Goal: Task Accomplishment & Management: Manage account settings

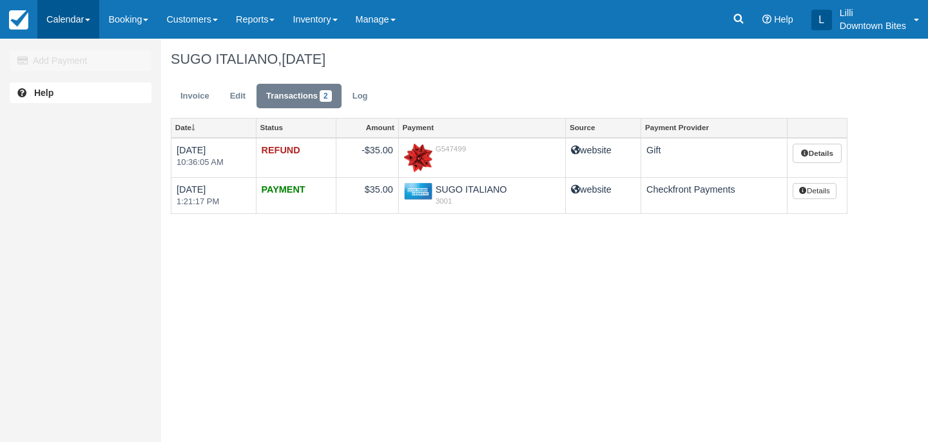
click at [63, 22] on link "Calendar" at bounding box center [68, 19] width 62 height 39
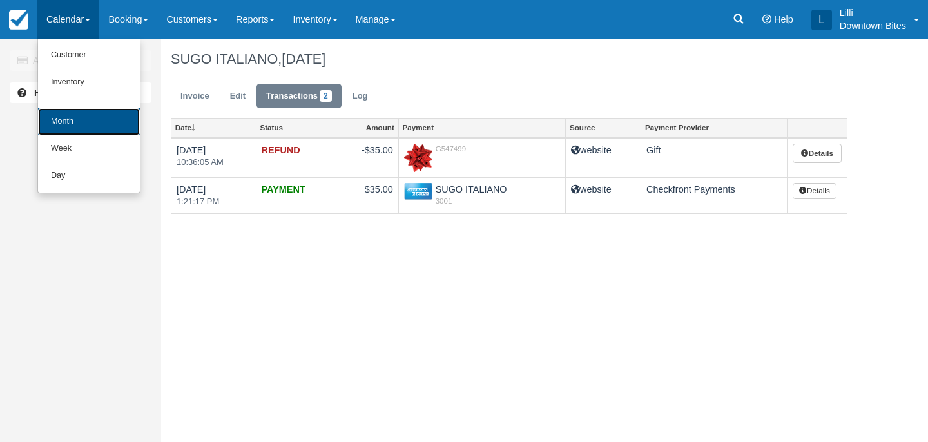
click at [66, 122] on link "Month" at bounding box center [89, 121] width 102 height 27
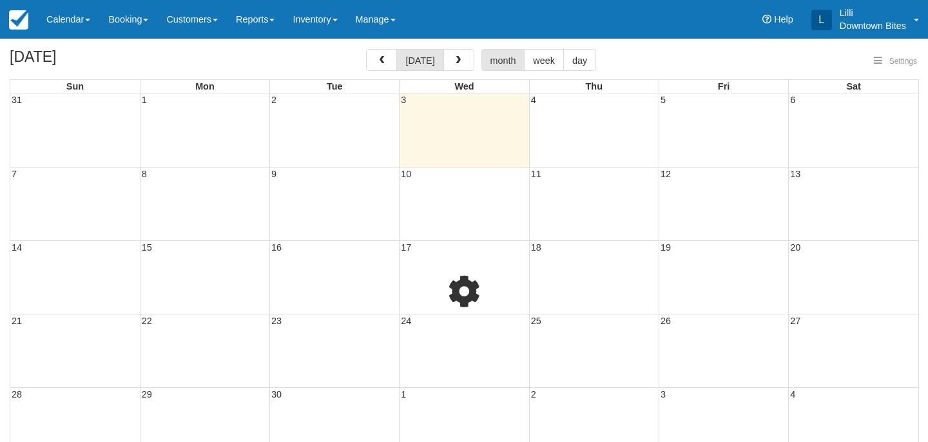
select select
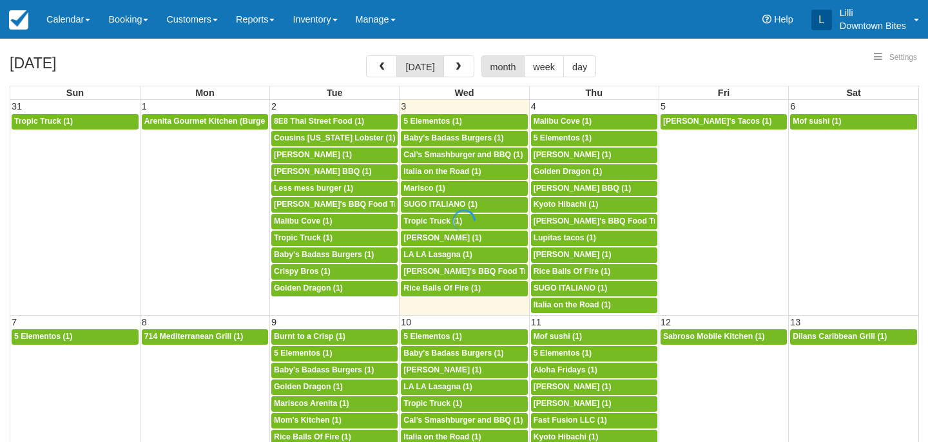
select select
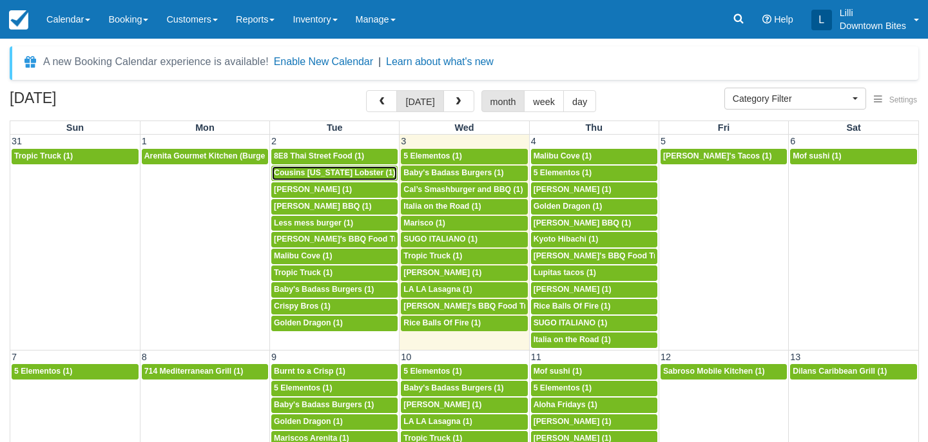
click at [307, 175] on span "Cousins Maine Lobster (1)" at bounding box center [335, 172] width 122 height 9
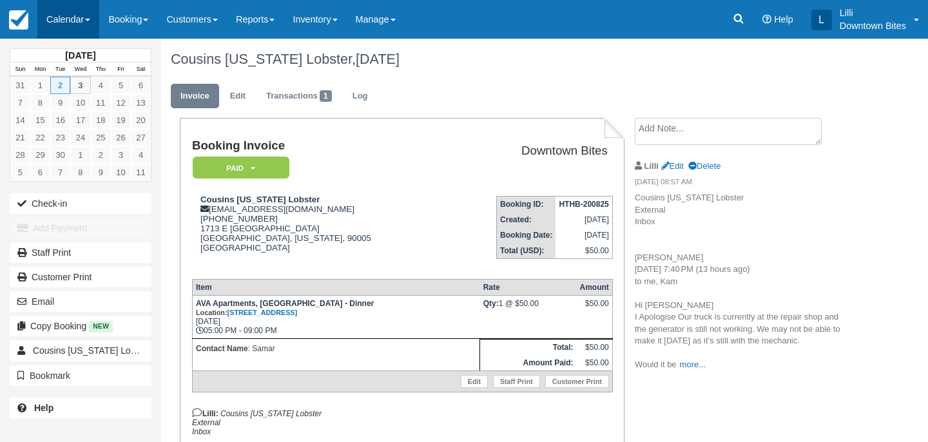
click at [57, 19] on link "Calendar" at bounding box center [68, 19] width 62 height 39
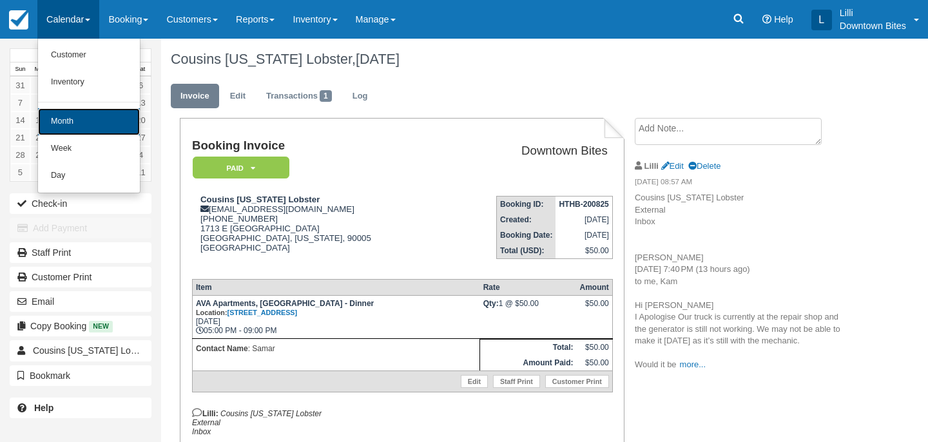
click at [84, 121] on link "Month" at bounding box center [89, 121] width 102 height 27
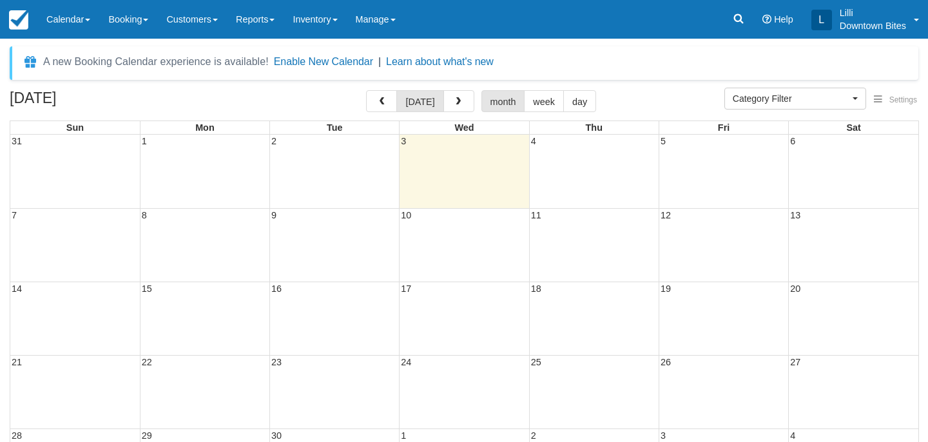
select select
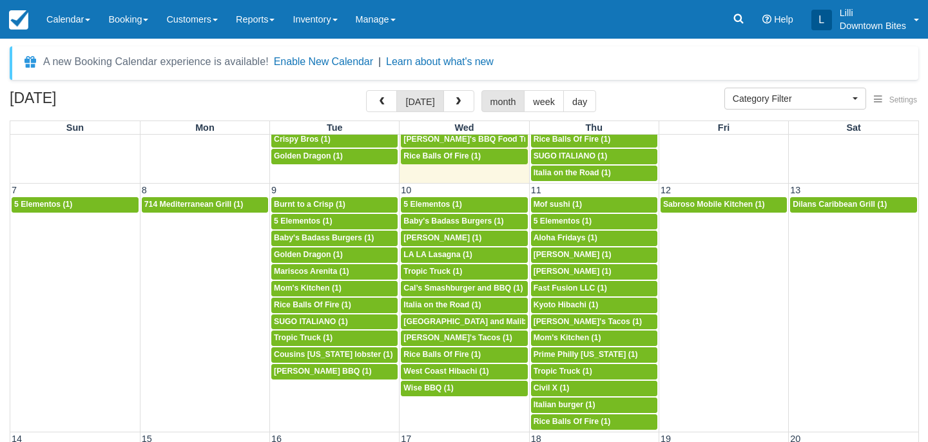
scroll to position [89, 0]
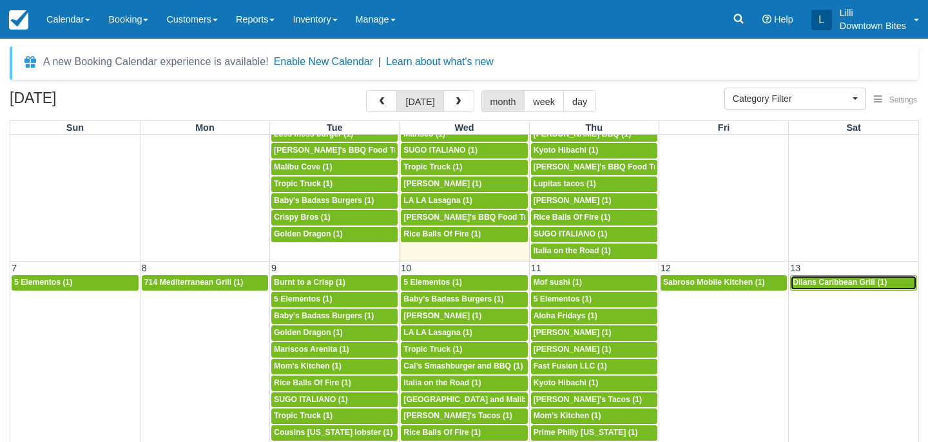
click at [835, 288] on link "4p Dilans Caribbean Grill (1)" at bounding box center [853, 282] width 127 height 15
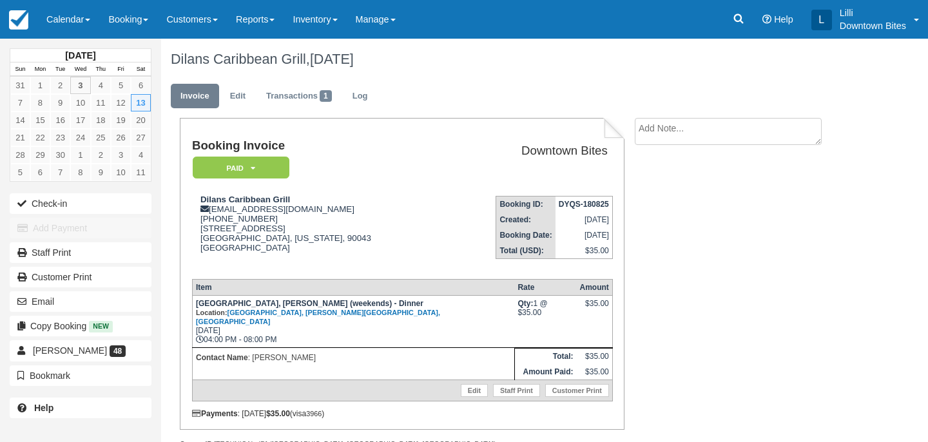
click at [697, 139] on textarea at bounding box center [728, 131] width 187 height 27
paste textarea "Cancellation for 9/13 External Inbox Dilan's Carribean Grill 7:44 AM (10 minute…"
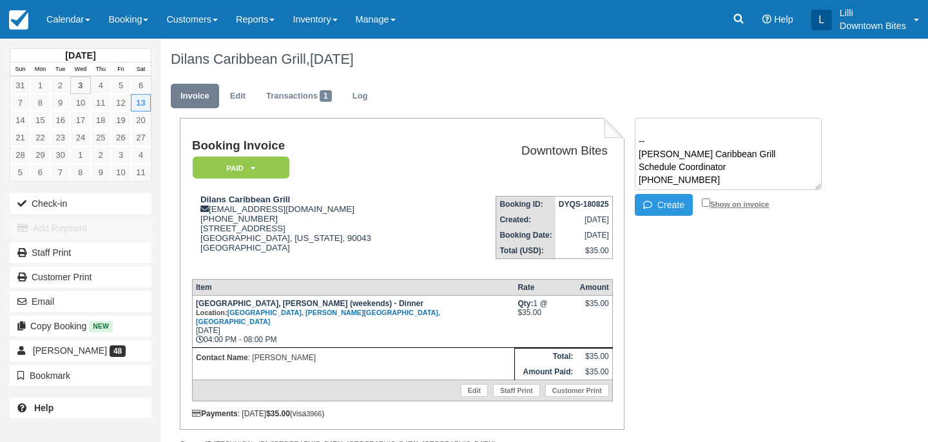
type textarea "Cancellation for 9/13 External Inbox Dilan's Carribean Grill 7:44 AM (10 minute…"
click at [704, 200] on input "Show on invoice" at bounding box center [706, 202] width 8 height 8
checkbox input "true"
click at [670, 207] on button "Create" at bounding box center [664, 205] width 58 height 22
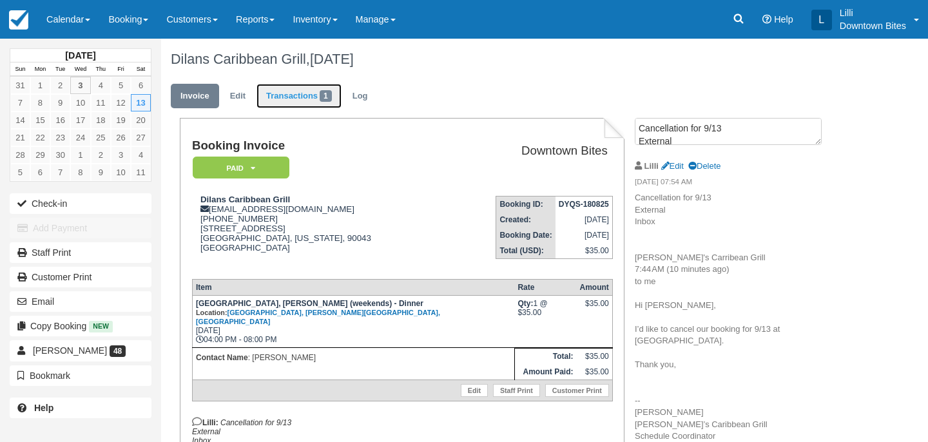
click at [293, 92] on link "Transactions 1" at bounding box center [298, 96] width 85 height 25
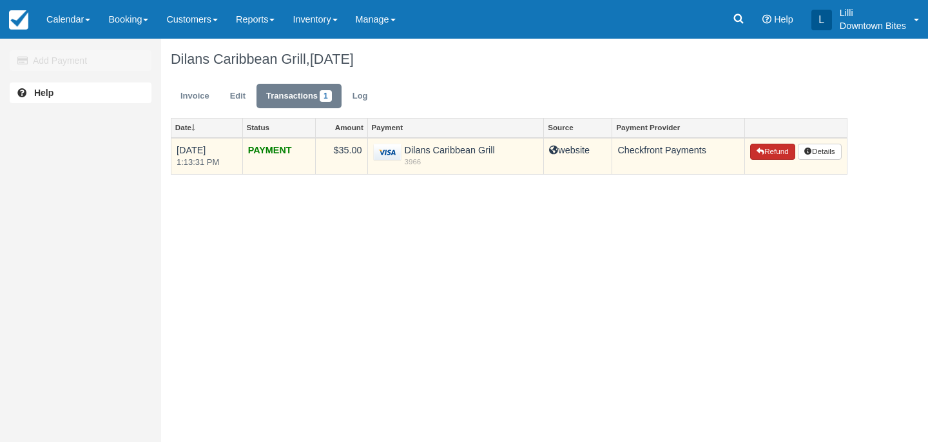
click at [782, 158] on button "Refund" at bounding box center [772, 152] width 45 height 17
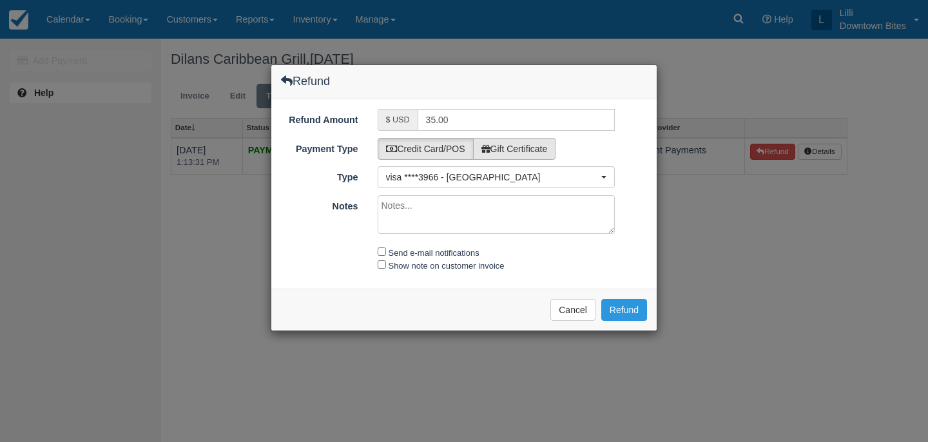
click at [525, 149] on label "Gift Certificate" at bounding box center [514, 149] width 83 height 22
radio input "true"
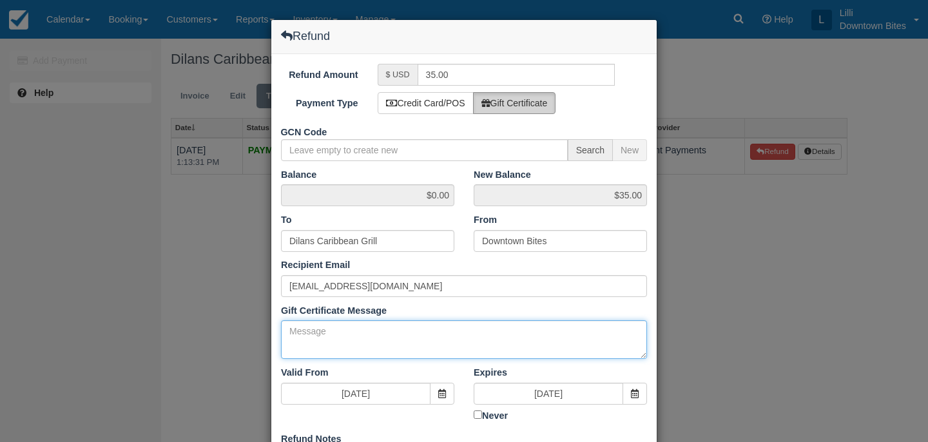
click at [380, 336] on textarea "Gift Certificate Message" at bounding box center [464, 339] width 366 height 39
paste textarea "Cancellation for 9/13 External Inbox Dilan's Carribean Grill 7:44 AM (10 minute…"
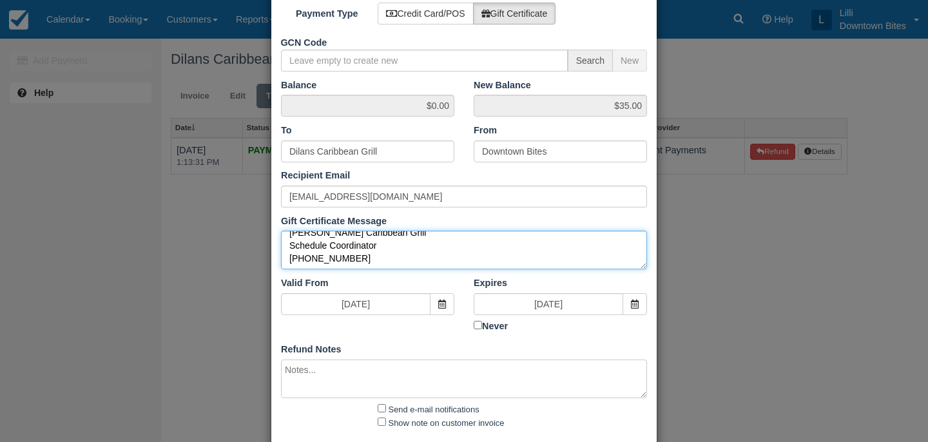
scroll to position [154, 0]
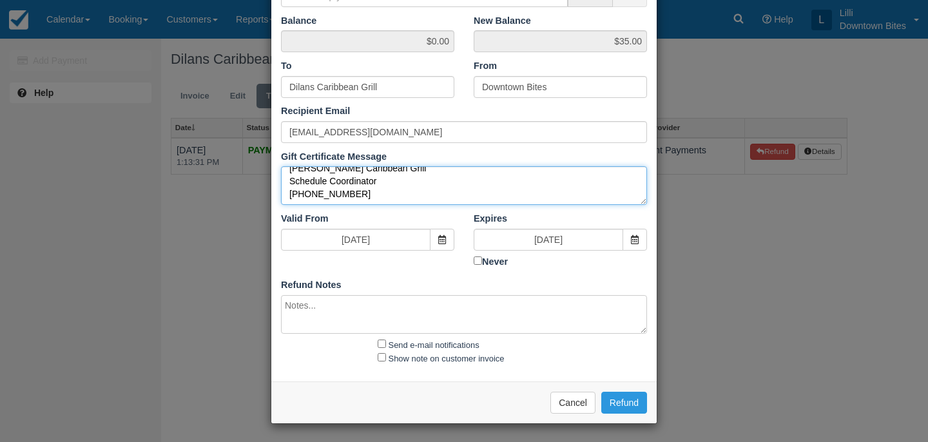
type textarea "Cancellation for 9/13 External Inbox Dilan's Carribean Grill 7:44 AM (10 minute…"
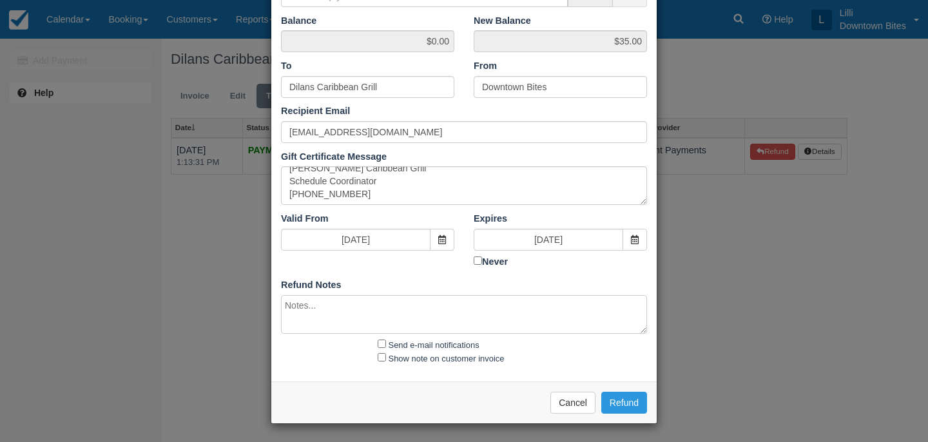
click at [354, 314] on textarea at bounding box center [464, 314] width 366 height 39
paste textarea "Cancellation for 9/13 External Inbox Dilan's Carribean Grill 7:44 AM (10 minute…"
type textarea "Cancellation for 9/13 External Inbox Dilan's Carribean Grill 7:44 AM (10 minute…"
click at [381, 342] on input "Send e-mail notifications" at bounding box center [382, 344] width 8 height 8
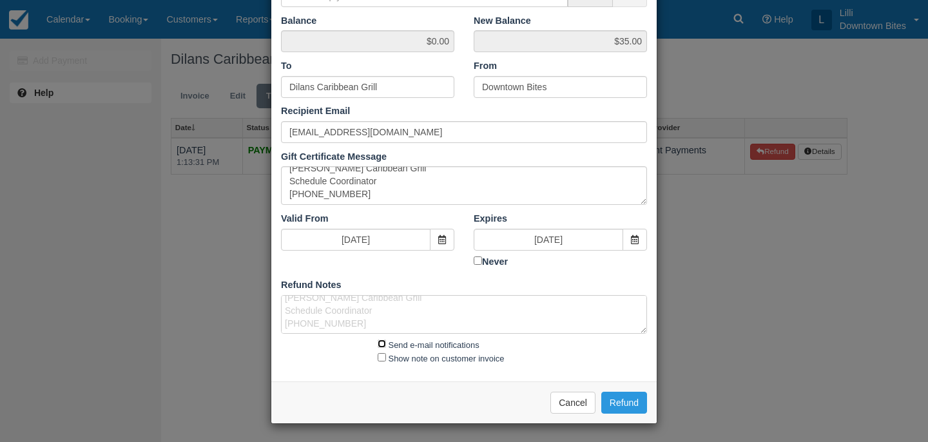
checkbox input "true"
click at [380, 358] on input "Show note on customer invoice" at bounding box center [382, 357] width 8 height 8
checkbox input "true"
click at [617, 406] on button "Refund" at bounding box center [624, 403] width 46 height 22
